Goal: Task Accomplishment & Management: Manage account settings

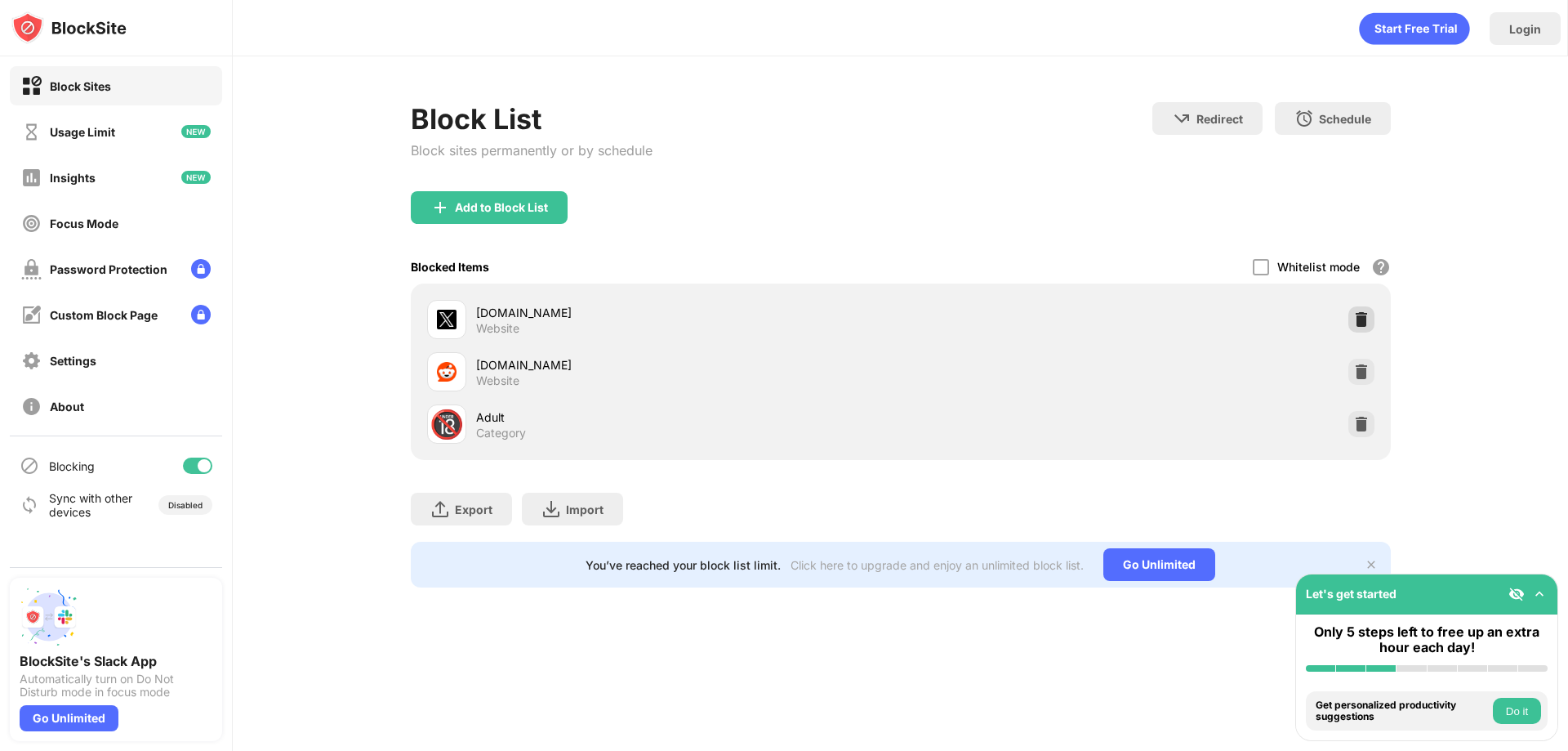
click at [1358, 316] on img at bounding box center [1361, 319] width 16 height 16
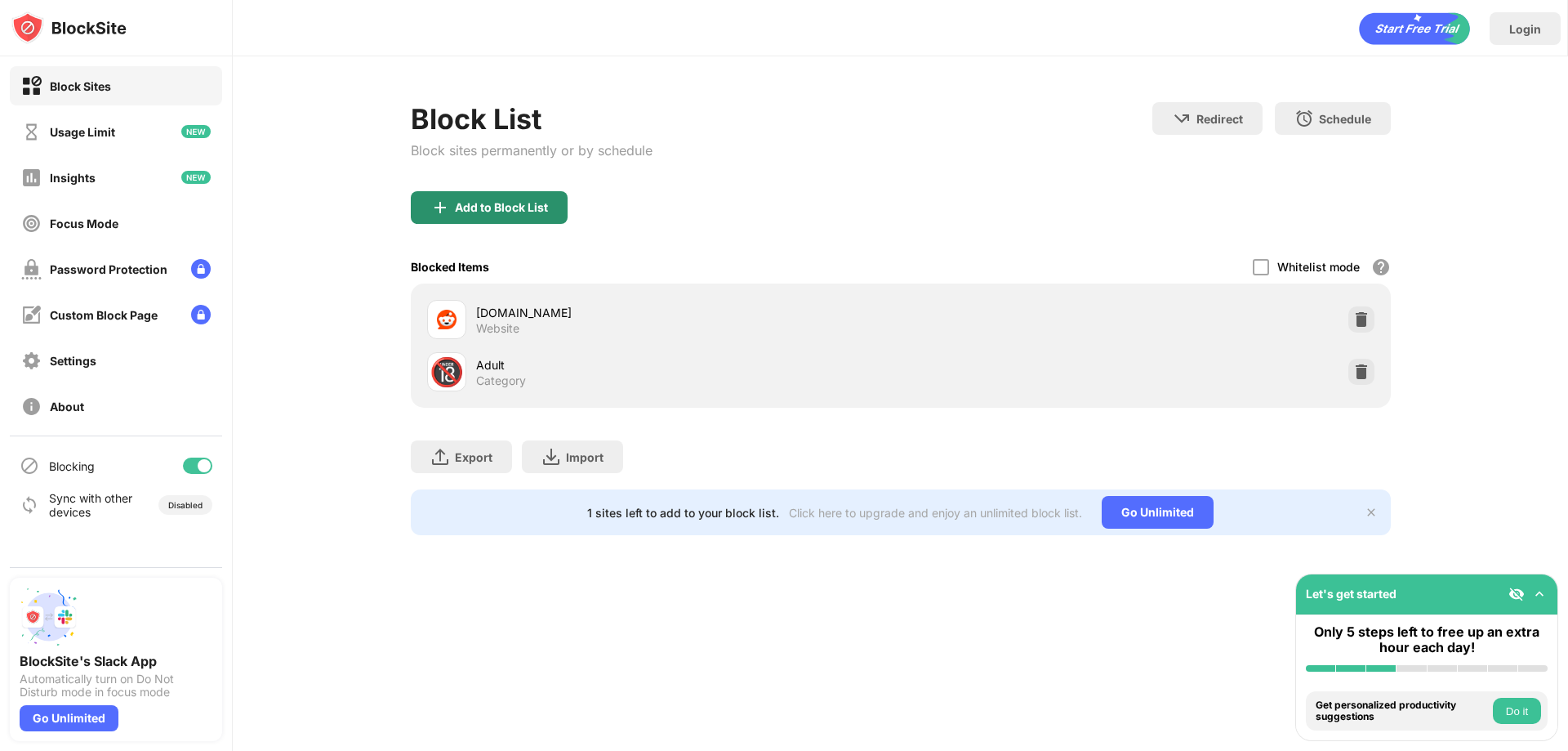
click at [537, 210] on div "Add to Block List" at bounding box center [501, 207] width 93 height 13
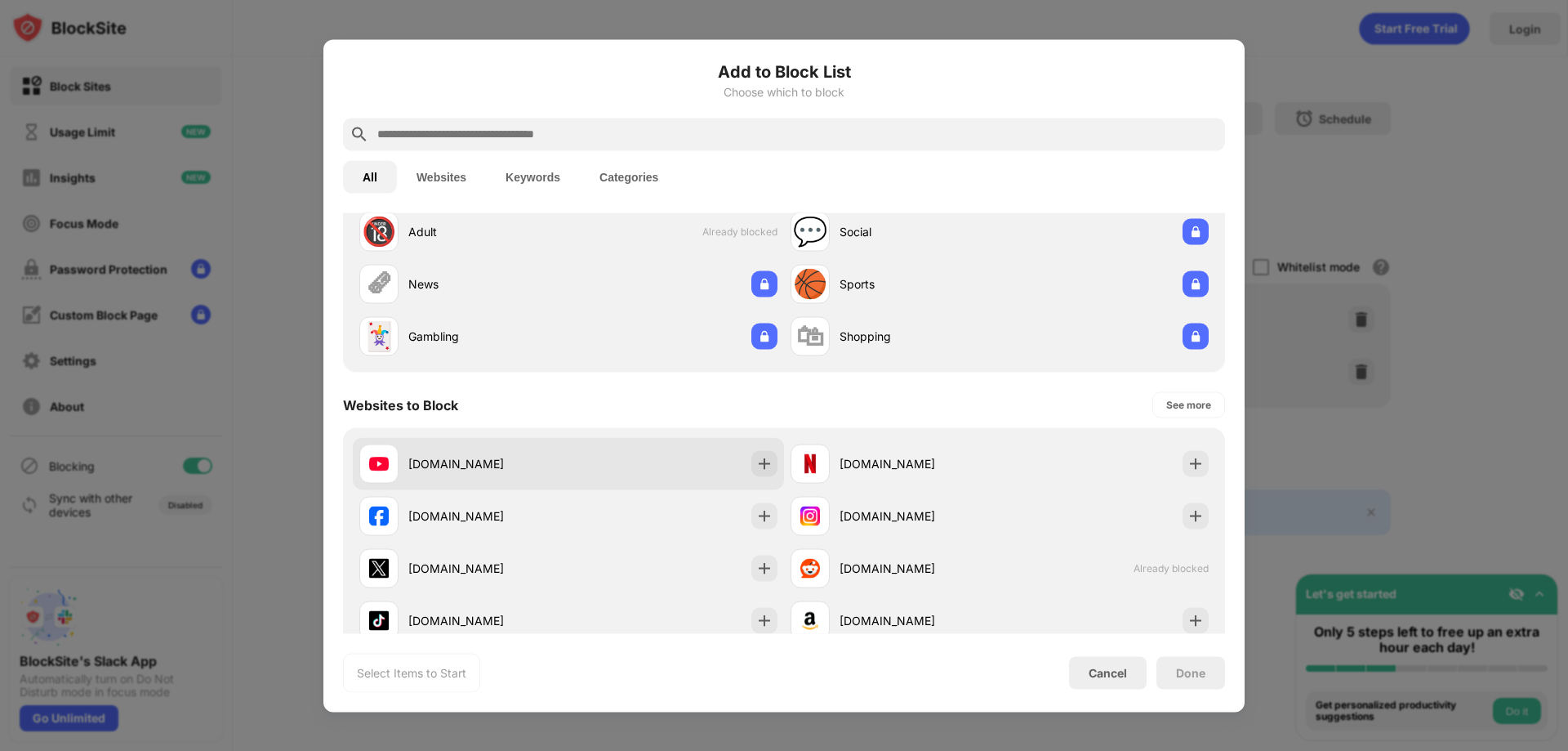
scroll to position [82, 0]
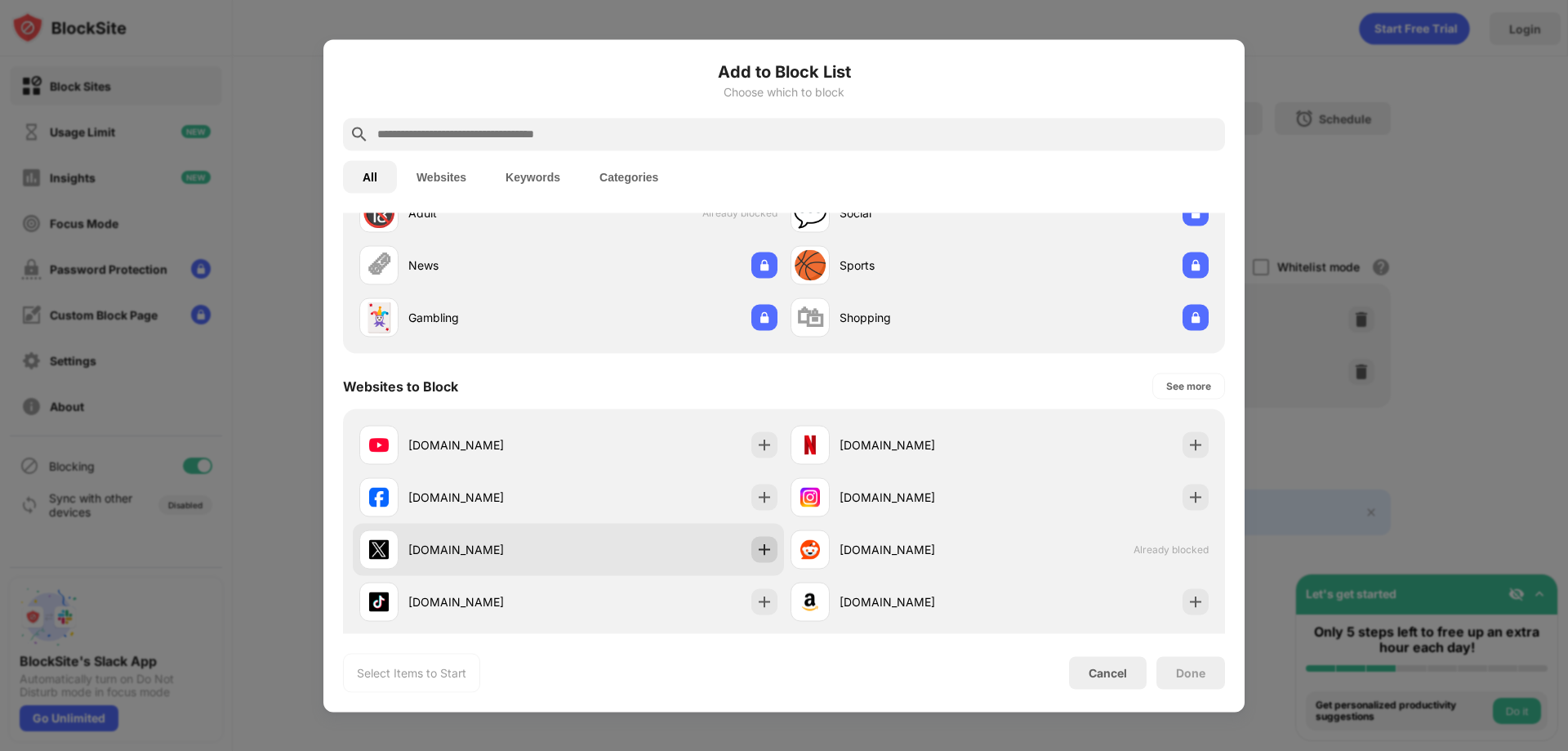
click at [758, 558] on div at bounding box center [764, 549] width 26 height 26
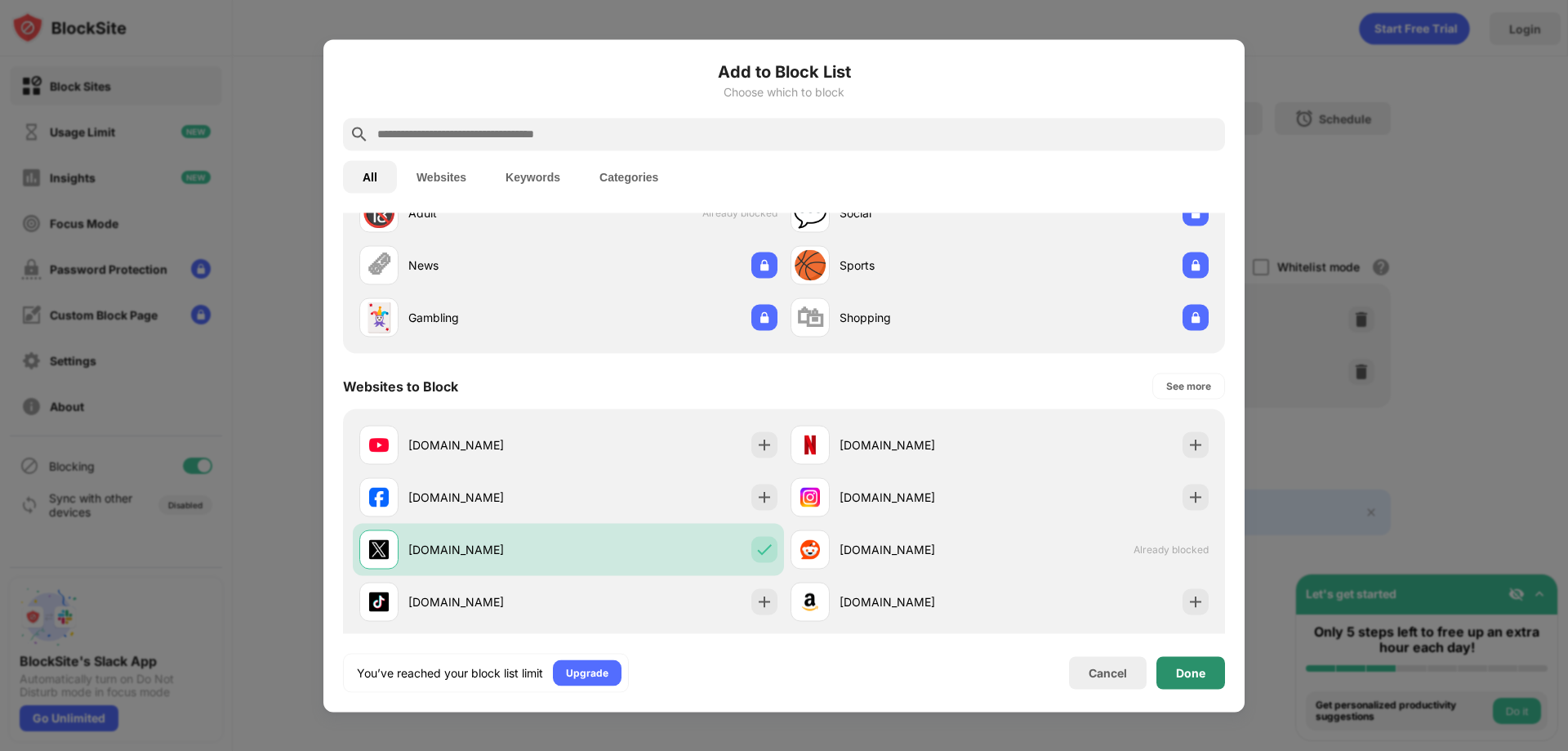
click at [1196, 668] on div "Done" at bounding box center [1191, 672] width 29 height 13
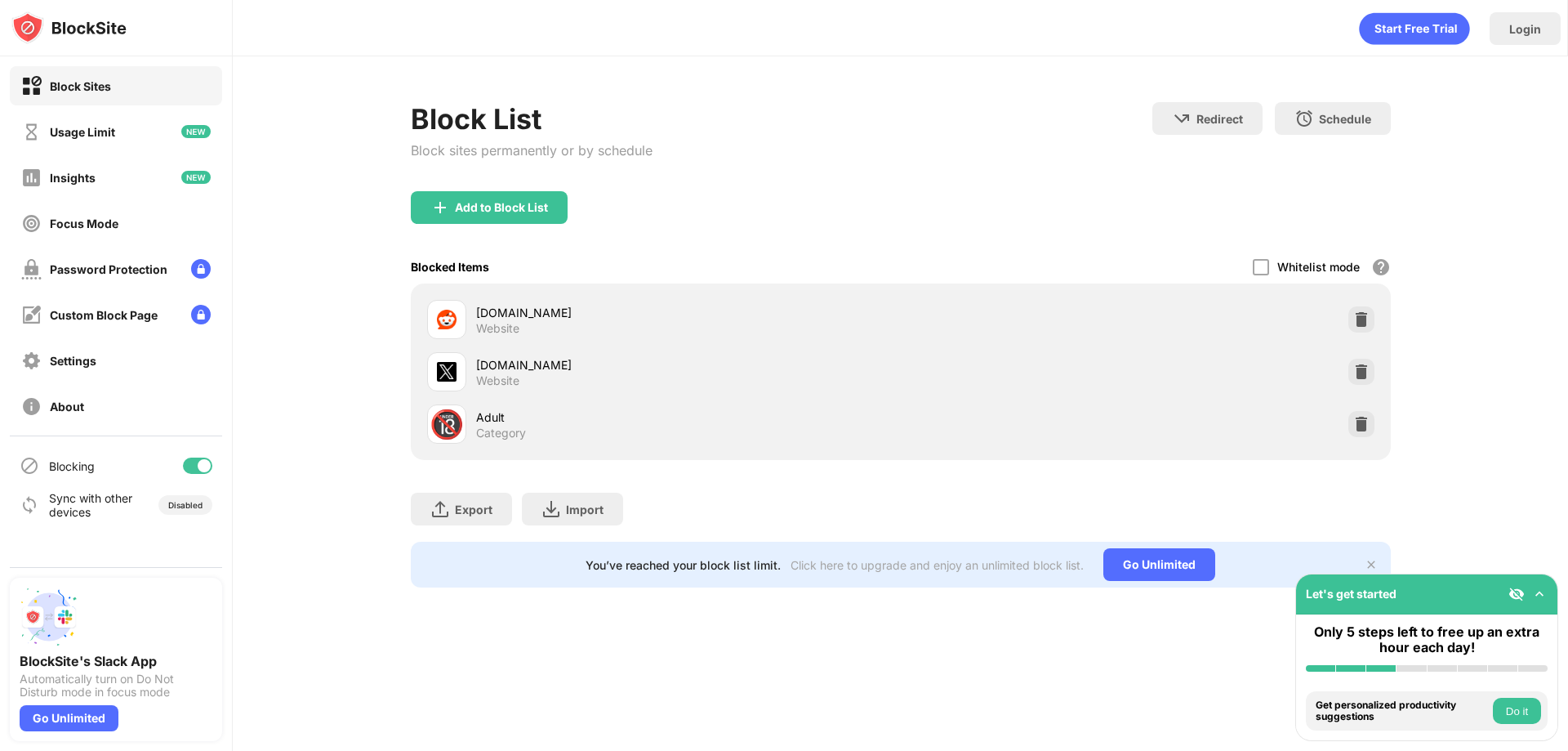
drag, startPoint x: 291, startPoint y: 512, endPoint x: 342, endPoint y: 421, distance: 104.3
click at [291, 512] on div "Block List Block sites permanently or by schedule Redirect Choose a site to be …" at bounding box center [900, 345] width 1335 height 577
